Goal: Complete application form: Complete application form

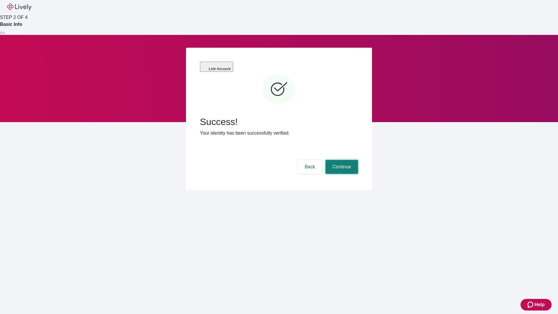
click at [341, 160] on button "Continue" at bounding box center [341, 167] width 33 height 14
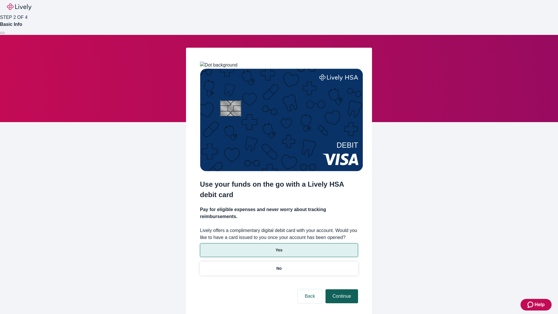
click at [279, 265] on p "No" at bounding box center [279, 268] width 6 height 6
click at [341, 289] on button "Continue" at bounding box center [341, 296] width 33 height 14
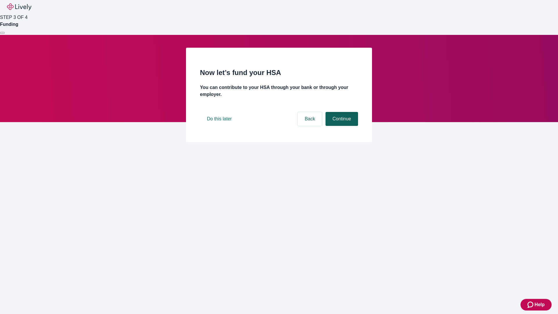
click at [341, 126] on button "Continue" at bounding box center [341, 119] width 33 height 14
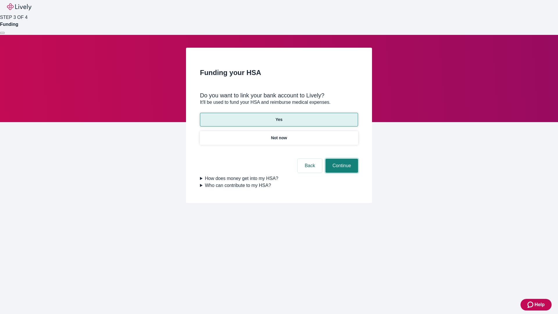
click at [341, 159] on button "Continue" at bounding box center [341, 166] width 33 height 14
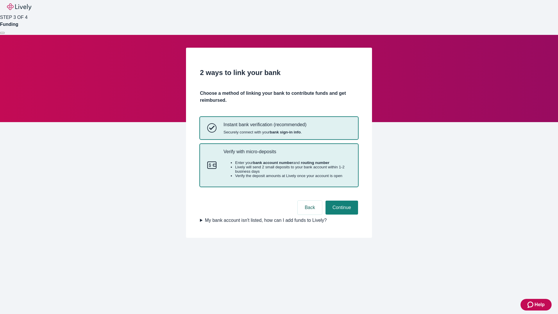
click at [287, 154] on p "Verify with micro-deposits" at bounding box center [286, 152] width 127 height 6
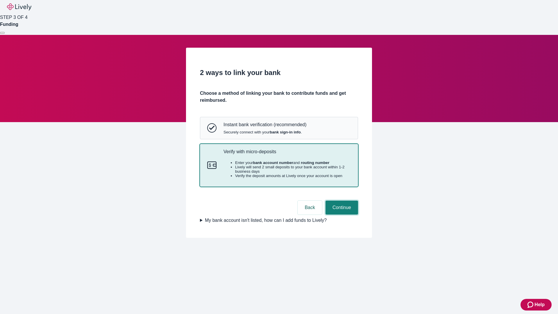
click at [341, 214] on button "Continue" at bounding box center [341, 207] width 33 height 14
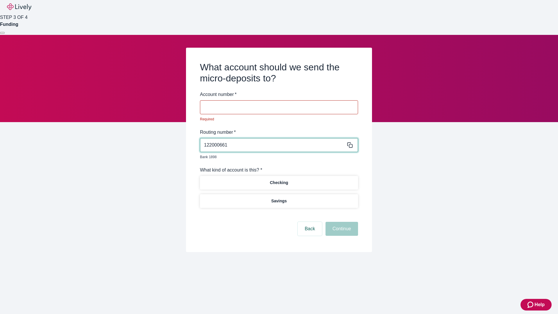
type input "122000661"
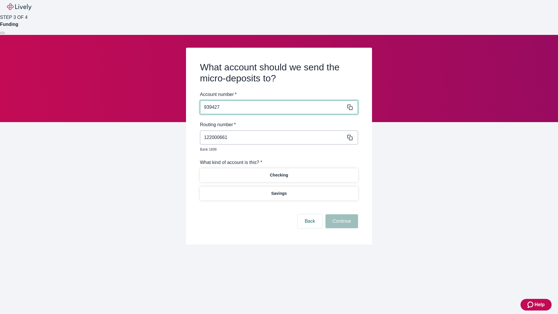
type input "939427"
click at [279, 172] on p "Checking" at bounding box center [279, 175] width 18 height 6
click at [341, 214] on button "Continue" at bounding box center [341, 221] width 33 height 14
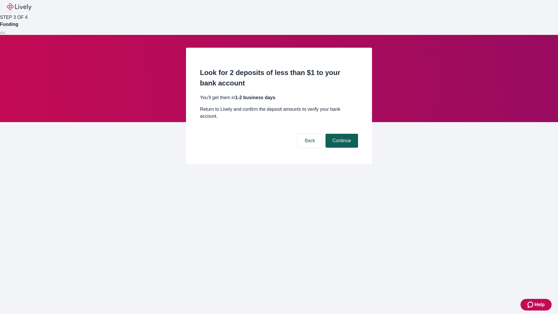
click at [341, 134] on button "Continue" at bounding box center [341, 141] width 33 height 14
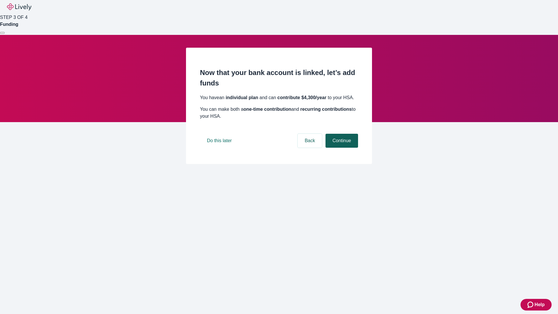
click at [341, 148] on button "Continue" at bounding box center [341, 141] width 33 height 14
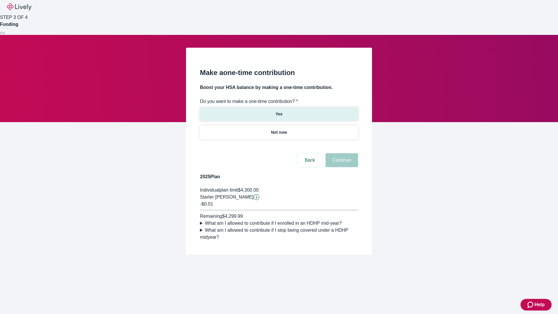
click at [279, 111] on p "Yes" at bounding box center [278, 114] width 7 height 6
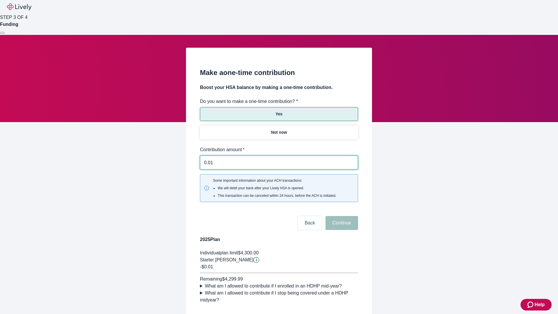
type input "0.01"
click at [341, 216] on button "Continue" at bounding box center [341, 223] width 33 height 14
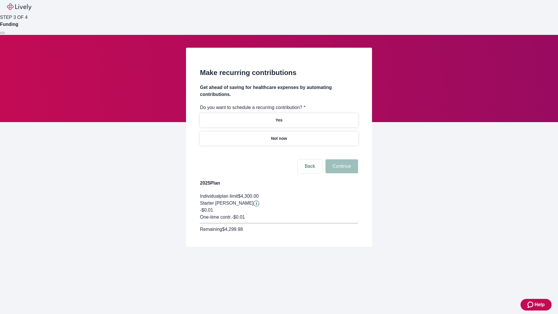
click at [279, 135] on p "Not now" at bounding box center [279, 138] width 16 height 6
click at [341, 159] on button "Continue" at bounding box center [341, 166] width 33 height 14
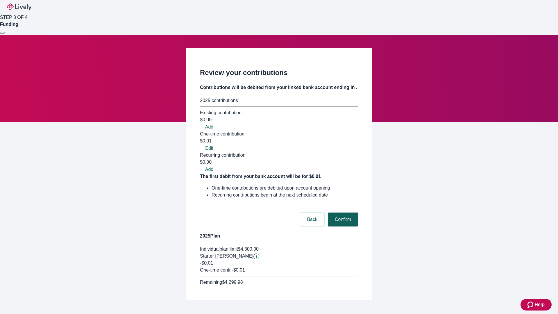
click at [342, 212] on button "Confirm" at bounding box center [343, 219] width 30 height 14
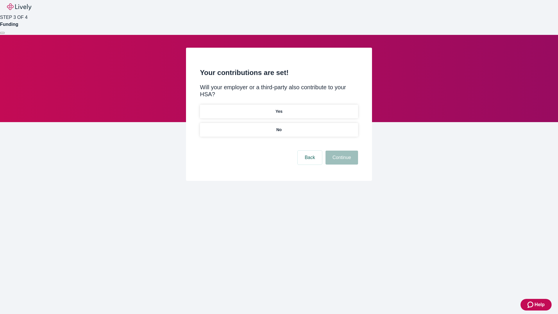
click at [279, 127] on p "No" at bounding box center [279, 130] width 6 height 6
click at [341, 151] on button "Continue" at bounding box center [341, 158] width 33 height 14
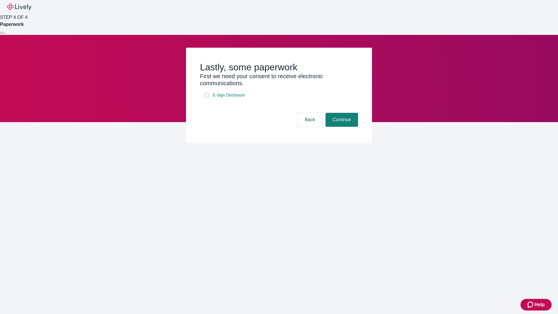
click at [207, 97] on input "E-Sign Disclosure" at bounding box center [207, 95] width 5 height 5
checkbox input "true"
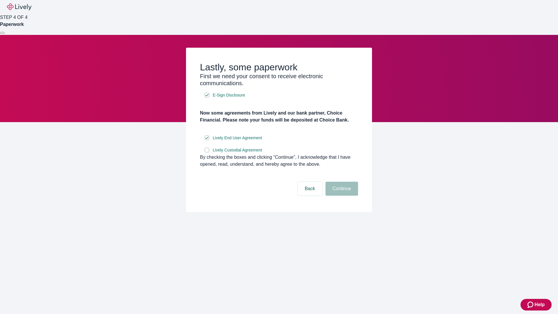
click at [207, 152] on input "Lively Custodial Agreement" at bounding box center [207, 150] width 5 height 5
checkbox input "true"
click at [341, 196] on button "Continue" at bounding box center [341, 189] width 33 height 14
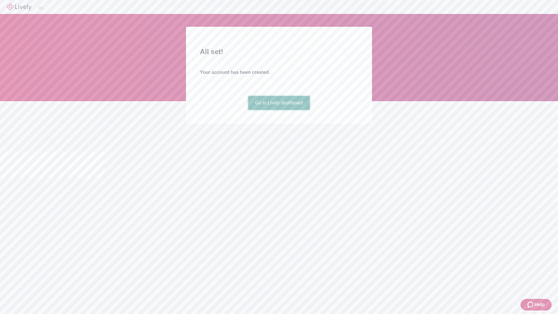
click at [279, 110] on link "Go to Lively dashboard" at bounding box center [279, 103] width 62 height 14
